Goal: Task Accomplishment & Management: Manage account settings

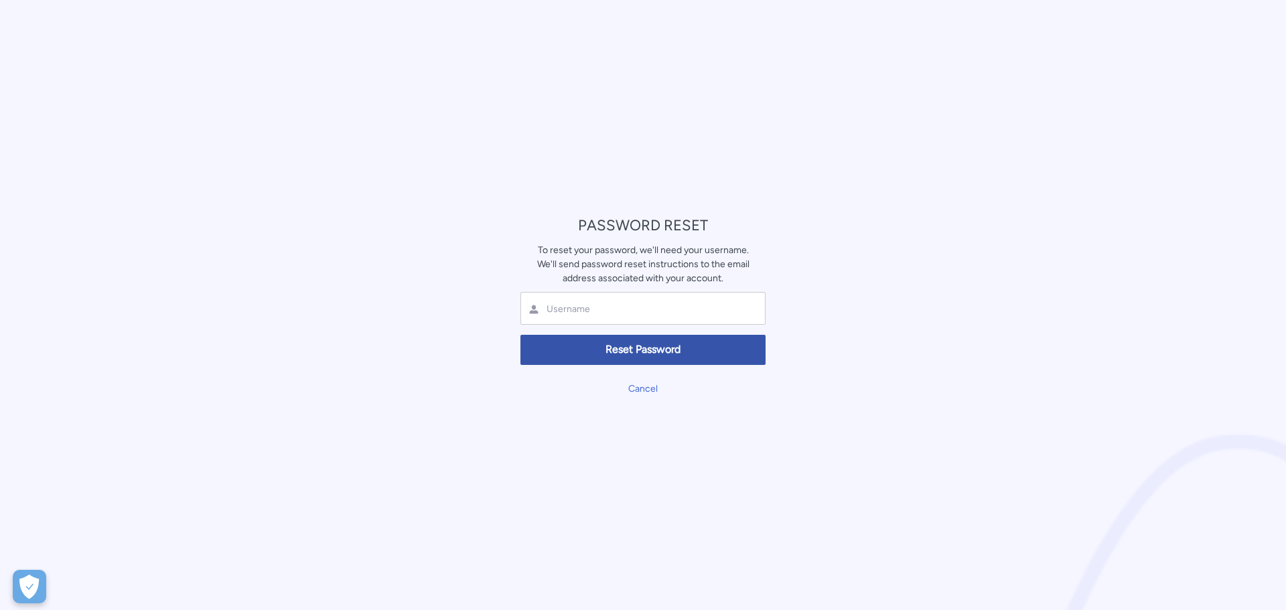
click at [602, 315] on input "text" at bounding box center [624, 309] width 159 height 13
click at [708, 339] on button "Reset Password" at bounding box center [643, 350] width 245 height 30
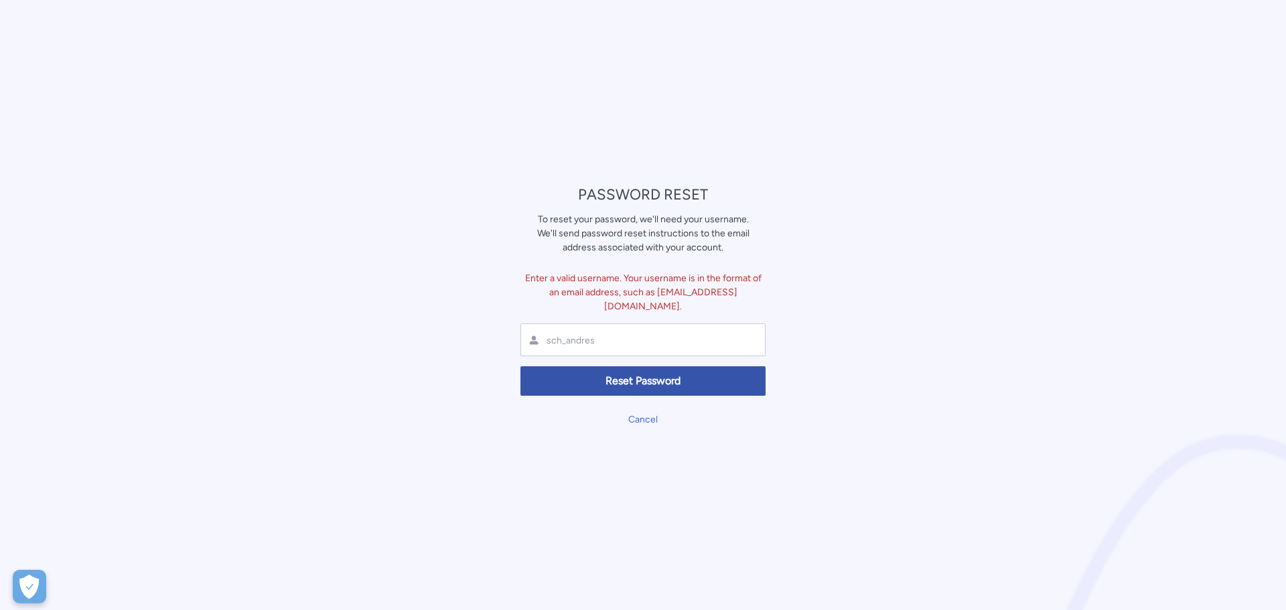
click at [712, 333] on div "sch_andres" at bounding box center [643, 340] width 245 height 33
click at [698, 334] on input "sch_andres" at bounding box center [624, 340] width 159 height 13
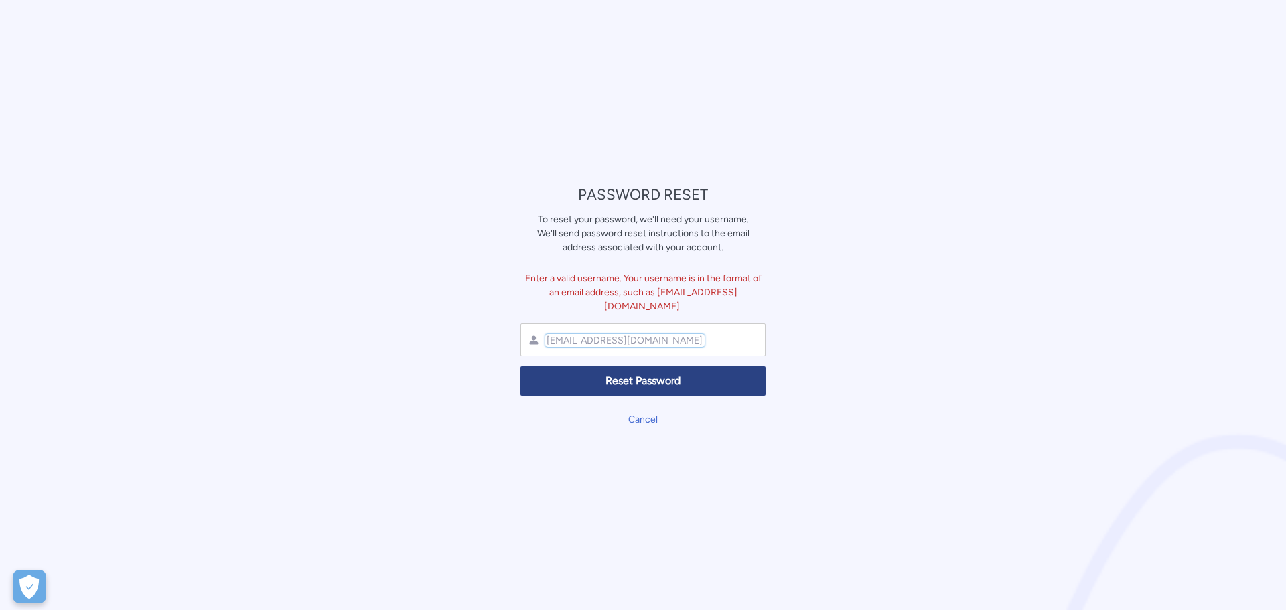
type input "[EMAIL_ADDRESS][DOMAIN_NAME]"
click at [661, 374] on span "Reset Password" at bounding box center [643, 381] width 228 height 15
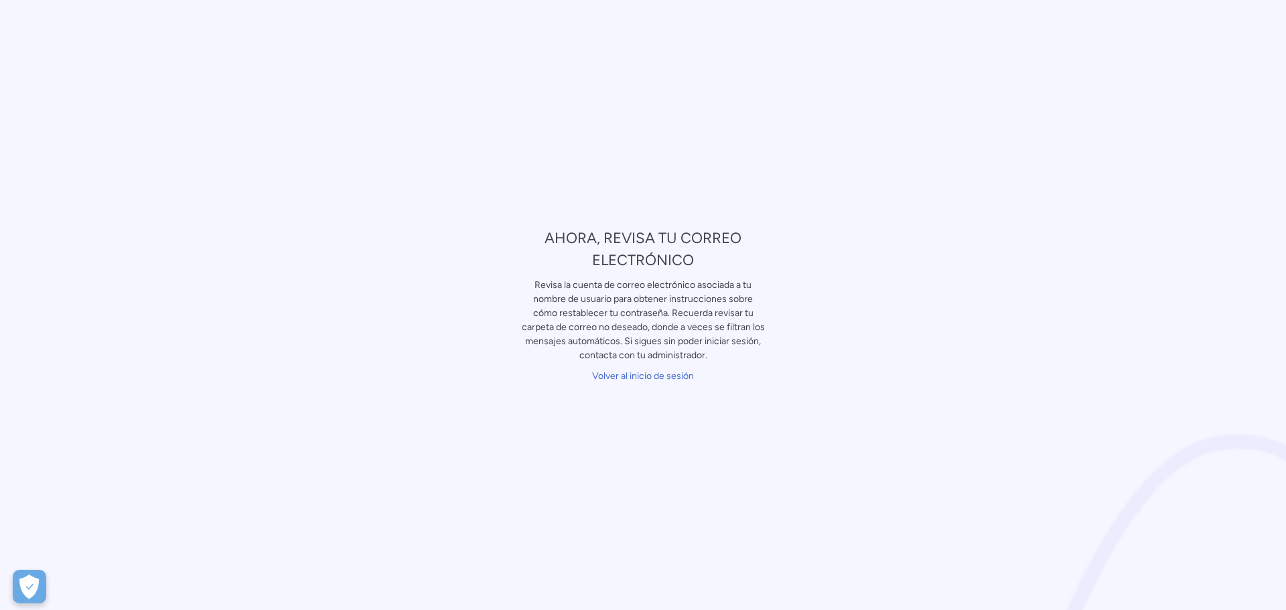
click at [602, 387] on div "AHORA, REVISA TU CORREO ELECTRÓNICO Revisa la cuenta de correo electrónico asoc…" at bounding box center [643, 305] width 261 height 163
click at [610, 377] on font "Volver al inicio de sesión" at bounding box center [643, 375] width 102 height 11
